Goal: Task Accomplishment & Management: Manage account settings

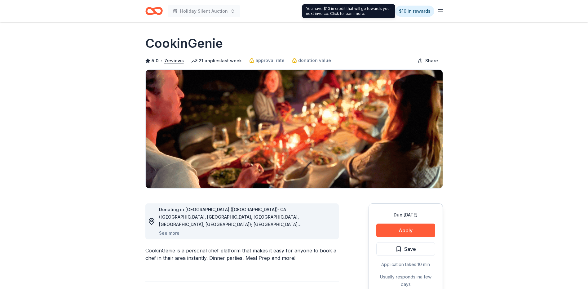
click at [437, 9] on icon "button" at bounding box center [440, 10] width 7 height 7
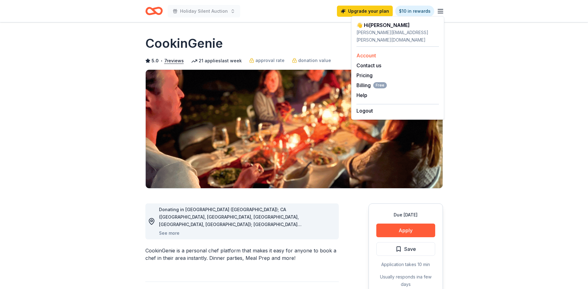
click at [369, 52] on link "Account" at bounding box center [366, 55] width 20 height 6
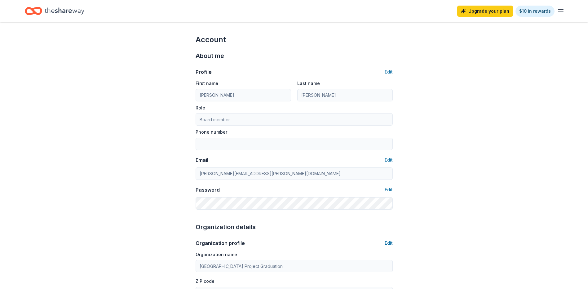
click at [54, 10] on icon "Home" at bounding box center [65, 10] width 40 height 7
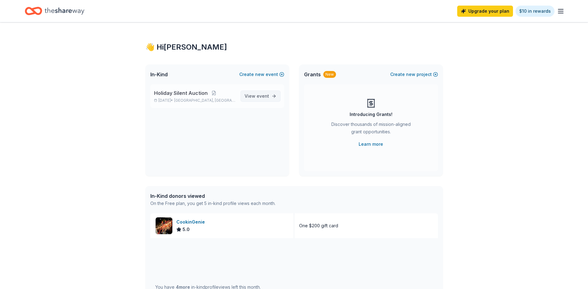
click at [266, 97] on span "event" at bounding box center [263, 95] width 12 height 5
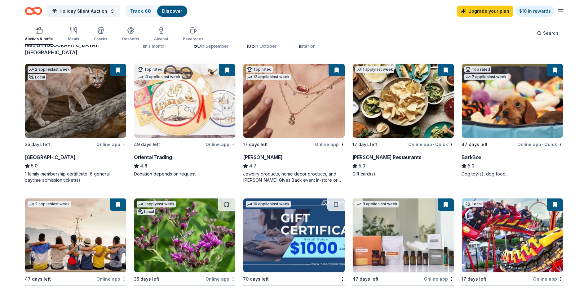
scroll to position [31, 0]
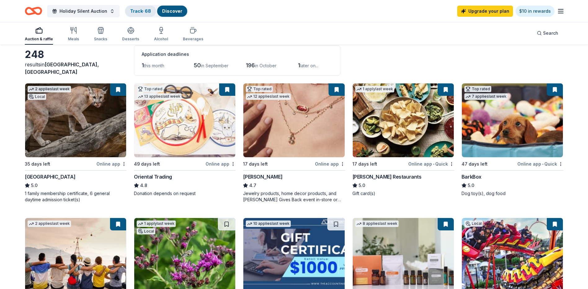
click at [143, 12] on link "Track · 68" at bounding box center [140, 10] width 21 height 5
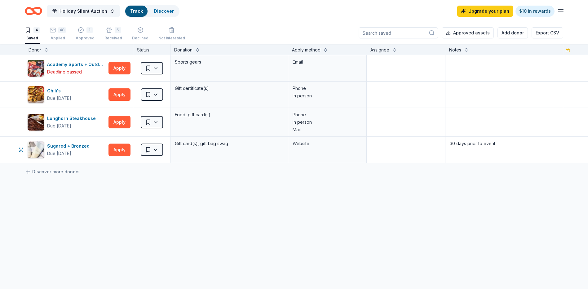
scroll to position [0, 0]
click at [55, 36] on div "Applied" at bounding box center [58, 38] width 16 height 5
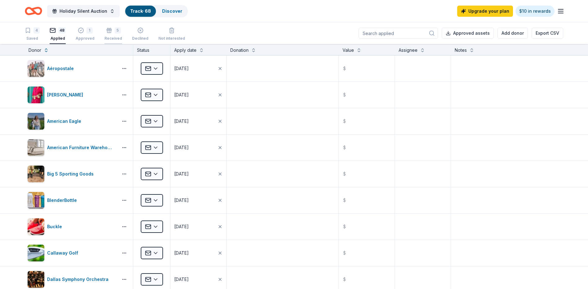
click at [113, 38] on div "Received" at bounding box center [113, 38] width 18 height 5
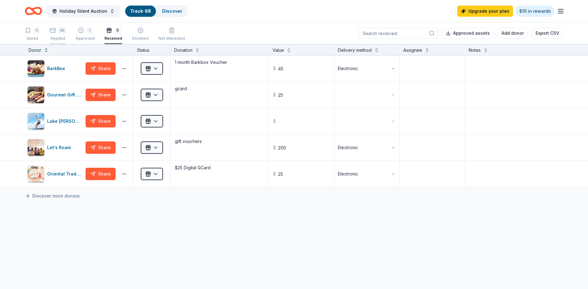
click at [61, 37] on div "Applied" at bounding box center [58, 38] width 16 height 5
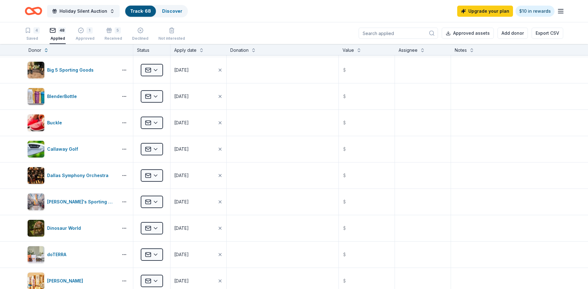
scroll to position [124, 0]
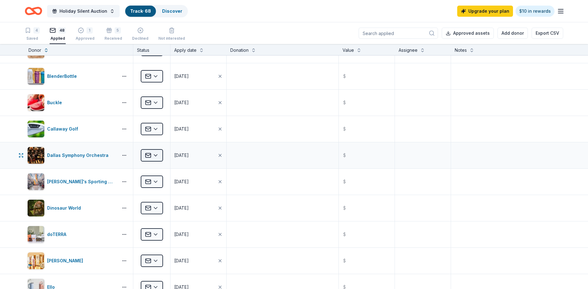
click at [158, 155] on html "10% Holiday Silent Auction Track · 68 Discover Upgrade your plan $10 in rewards…" at bounding box center [294, 144] width 588 height 289
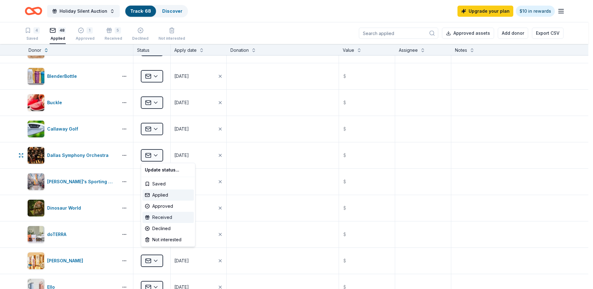
click at [167, 217] on div "Received" at bounding box center [167, 217] width 51 height 11
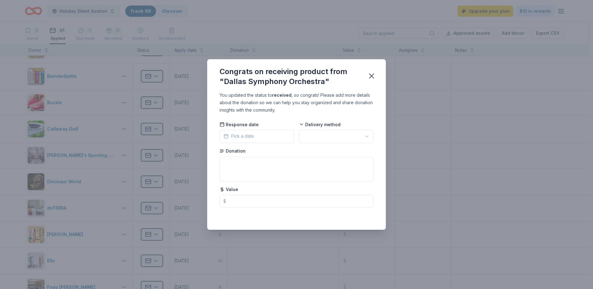
click at [332, 134] on html "10% Holiday Silent Auction Track · 68 Discover Upgrade your plan $10 in rewards…" at bounding box center [296, 144] width 593 height 289
click at [253, 170] on textarea at bounding box center [296, 169] width 154 height 25
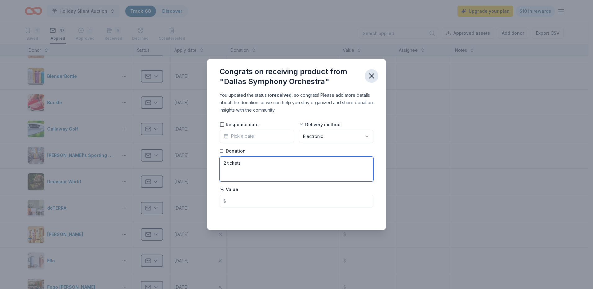
type textarea "2 tickets"
click at [370, 74] on icon "button" at bounding box center [371, 76] width 9 height 9
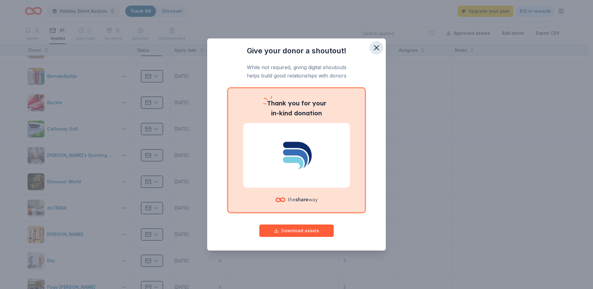
click at [376, 48] on icon "button" at bounding box center [376, 47] width 9 height 9
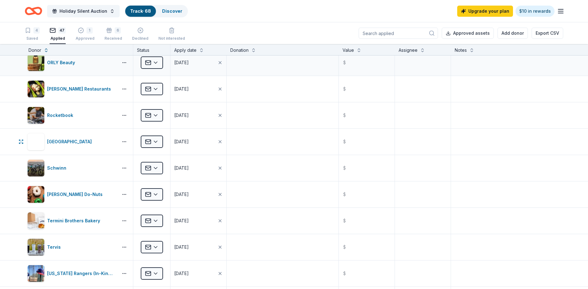
scroll to position [868, 0]
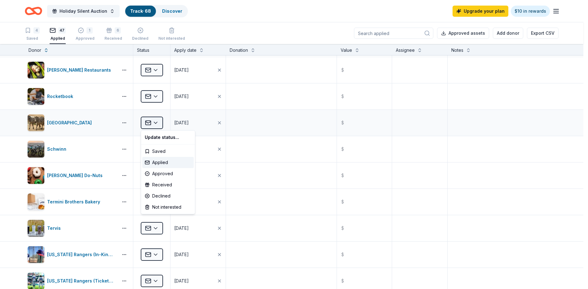
click at [161, 125] on html "10% Holiday Silent Auction Track · 68 Discover Upgrade your plan $10 in rewards…" at bounding box center [294, 144] width 588 height 289
click at [164, 185] on div "Received" at bounding box center [167, 184] width 51 height 11
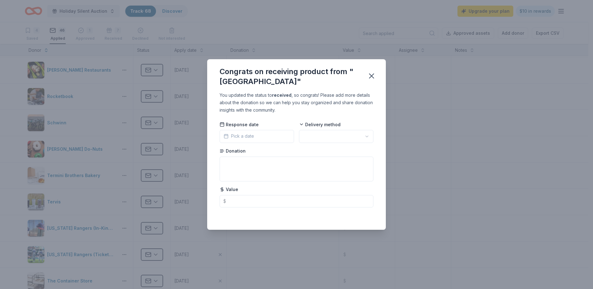
click at [251, 137] on span "Pick a date" at bounding box center [238, 135] width 30 height 7
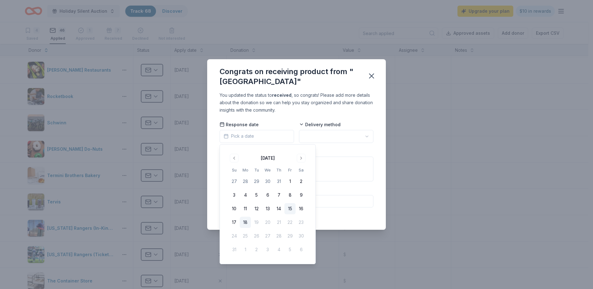
click at [287, 210] on button "15" at bounding box center [289, 208] width 11 height 11
click at [356, 133] on html "10% Holiday Silent Auction Track · 68 Discover Upgrade your plan $10 in rewards…" at bounding box center [296, 144] width 593 height 289
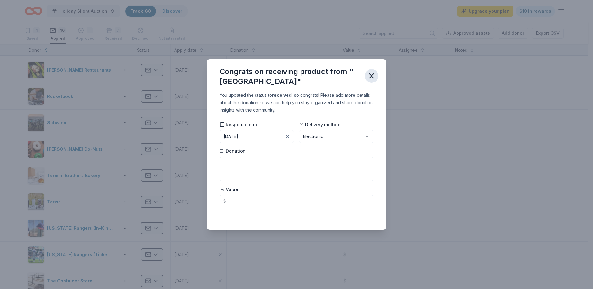
click at [375, 79] on icon "button" at bounding box center [371, 76] width 9 height 9
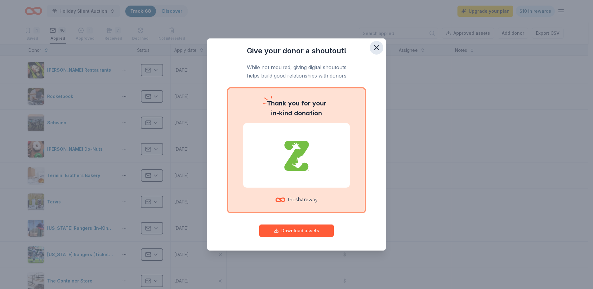
click at [379, 51] on icon "button" at bounding box center [376, 47] width 9 height 9
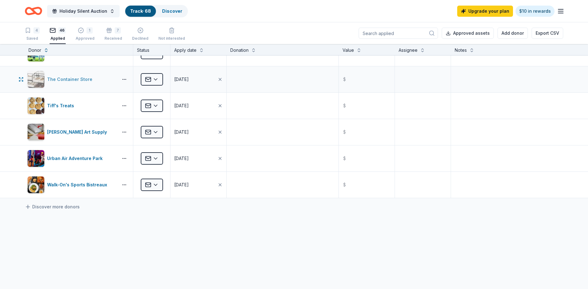
scroll to position [1085, 0]
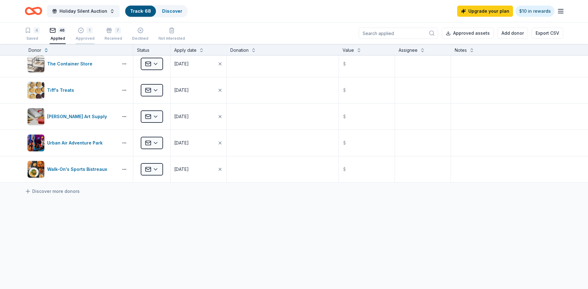
click at [78, 36] on div "Approved" at bounding box center [85, 38] width 19 height 5
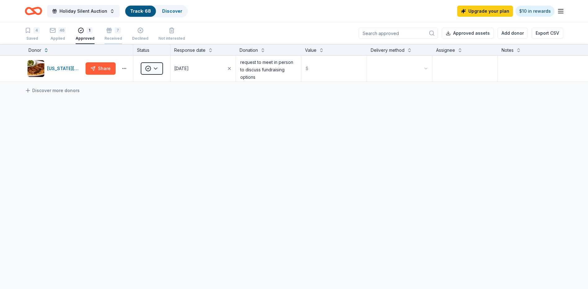
click at [105, 38] on div "Received" at bounding box center [113, 35] width 18 height 5
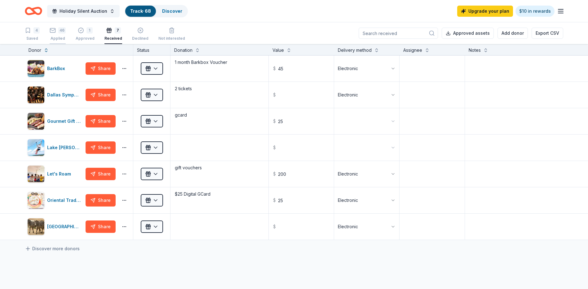
click at [62, 38] on div "Applied" at bounding box center [58, 38] width 16 height 5
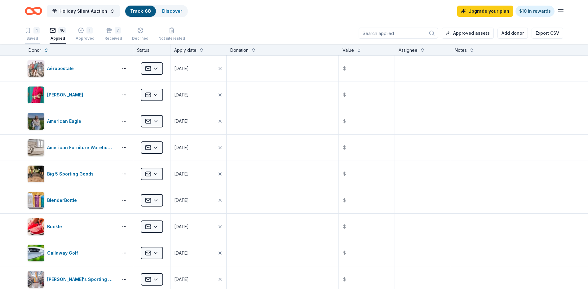
click at [39, 38] on div "Saved" at bounding box center [32, 38] width 15 height 5
